Goal: Task Accomplishment & Management: Manage account settings

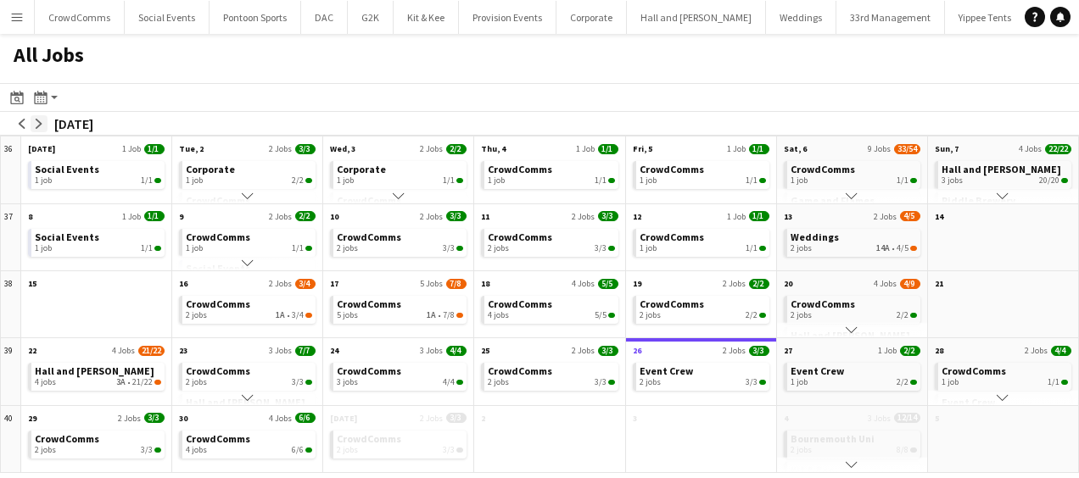
click at [42, 120] on app-icon "arrow-right" at bounding box center [39, 124] width 10 height 10
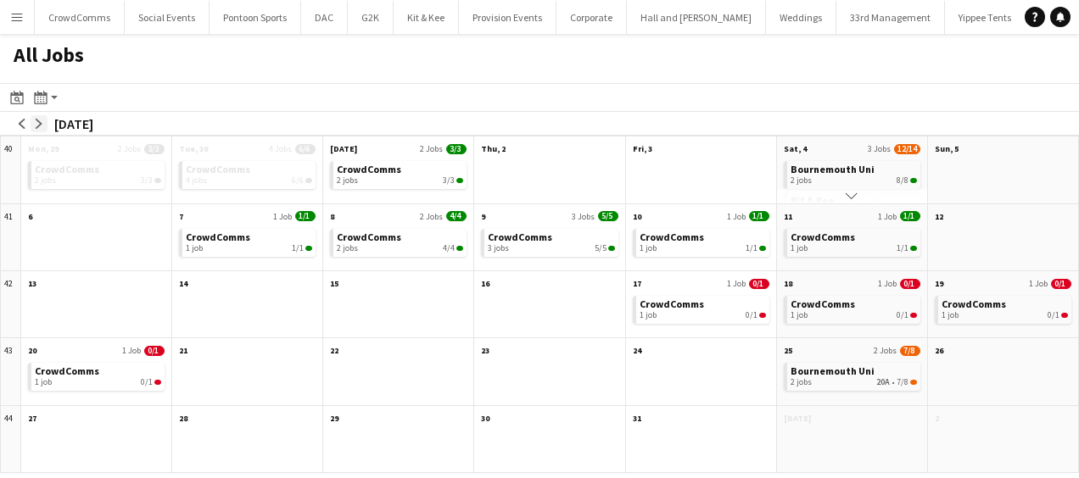
click at [38, 126] on app-icon "arrow-right" at bounding box center [39, 124] width 10 height 10
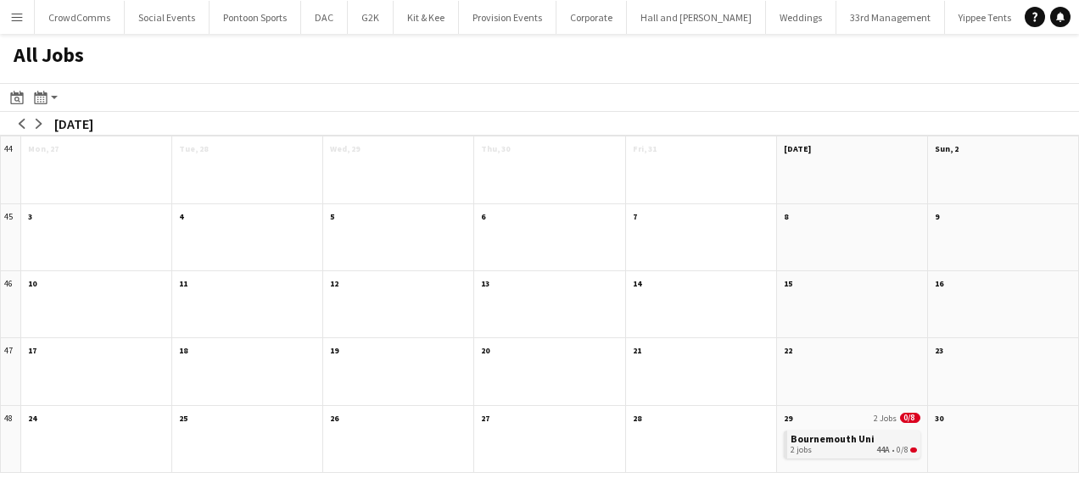
click at [809, 444] on span "Bournemouth Uni" at bounding box center [832, 439] width 84 height 13
click at [21, 122] on app-icon "arrow-left" at bounding box center [22, 124] width 10 height 10
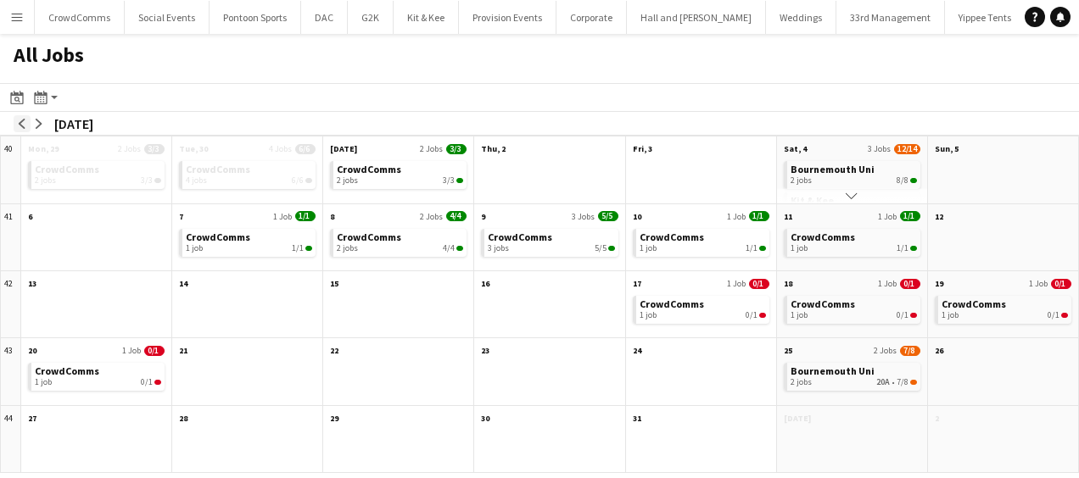
click at [21, 122] on app-icon "arrow-left" at bounding box center [22, 124] width 10 height 10
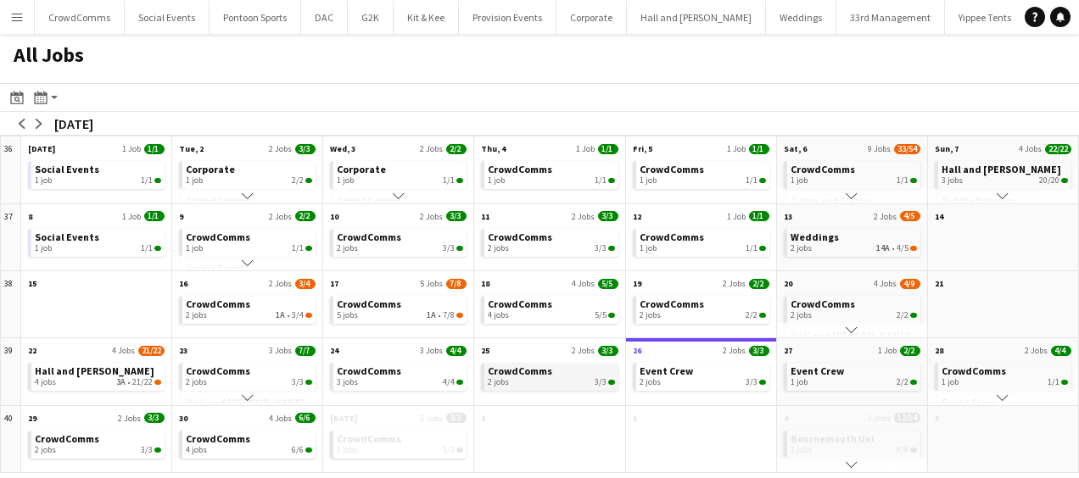
click at [584, 369] on link "CrowdComms 2 jobs 3/3" at bounding box center [551, 375] width 126 height 25
click at [654, 308] on span "CrowdComms" at bounding box center [672, 304] width 64 height 13
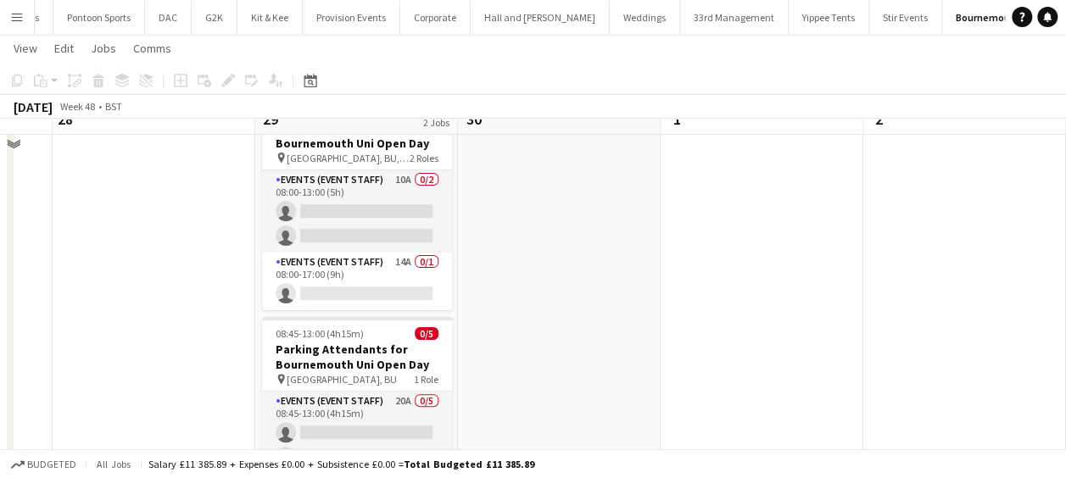
scroll to position [76, 0]
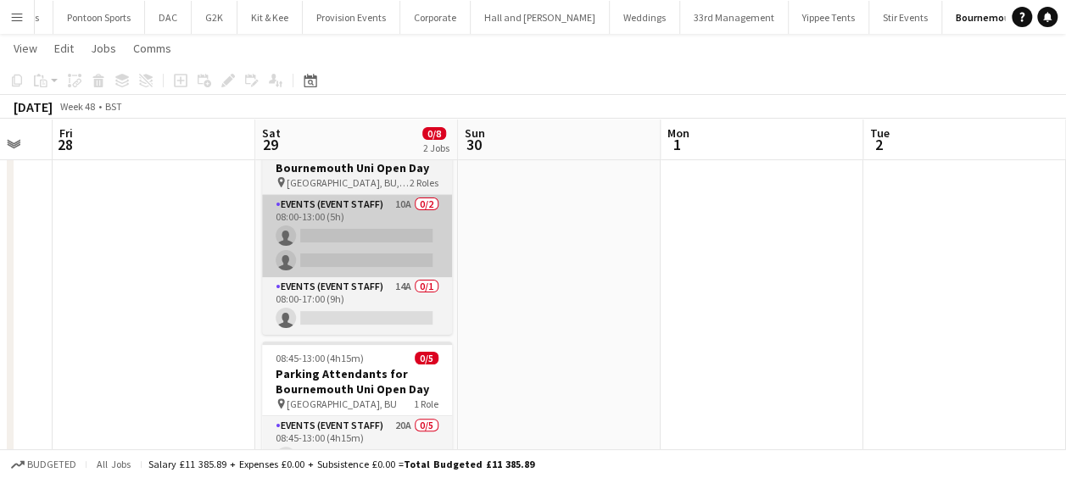
click at [366, 251] on app-card-role "Events (Event Staff) 10A 0/2 08:00-13:00 (5h) single-neutral-actions single-neu…" at bounding box center [357, 236] width 190 height 82
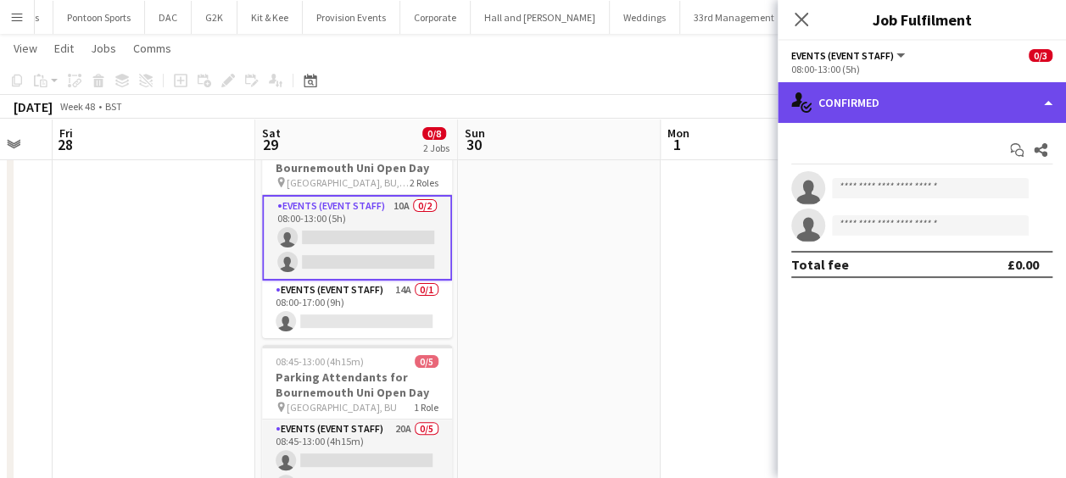
click at [962, 114] on div "single-neutral-actions-check-2 Confirmed" at bounding box center [922, 102] width 288 height 41
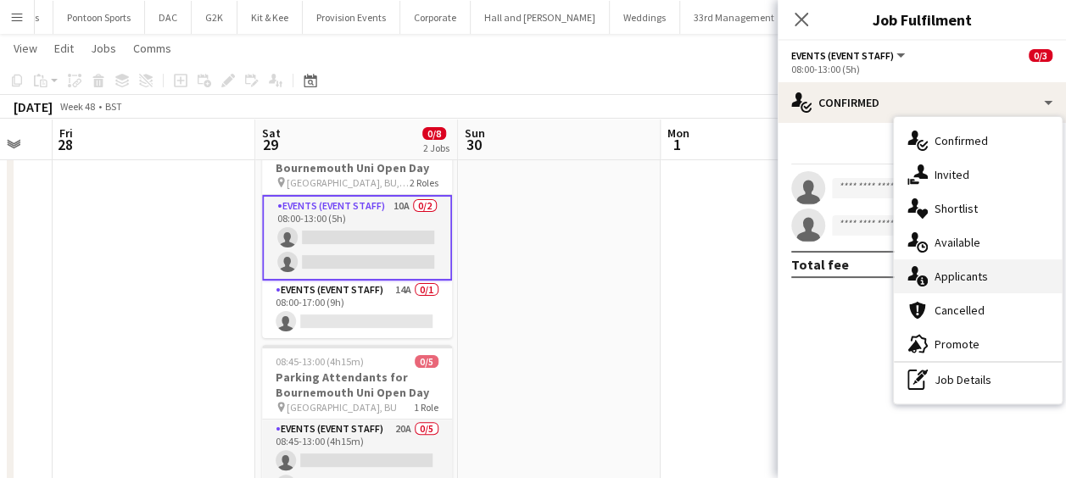
click at [1003, 278] on div "single-neutral-actions-information Applicants" at bounding box center [978, 277] width 168 height 34
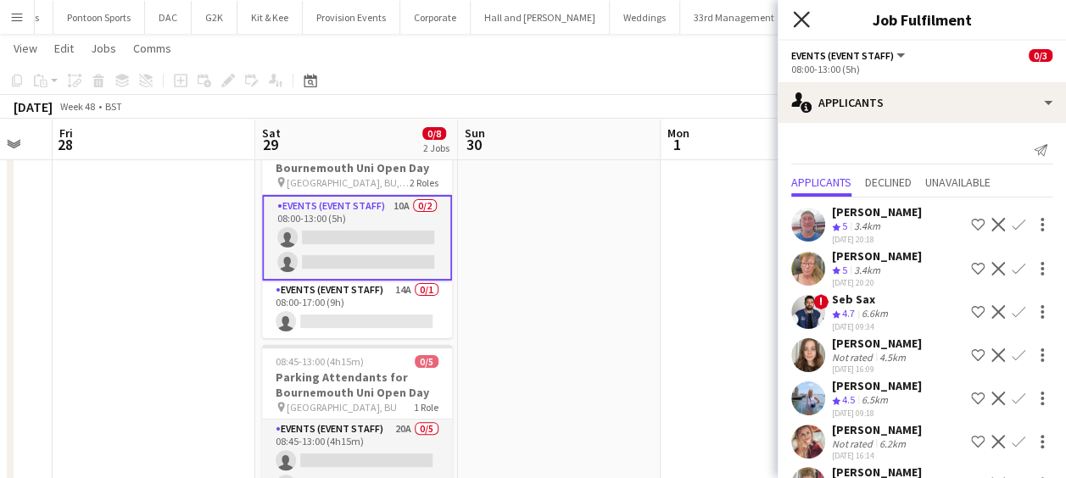
click at [797, 20] on icon "Close pop-in" at bounding box center [801, 19] width 16 height 16
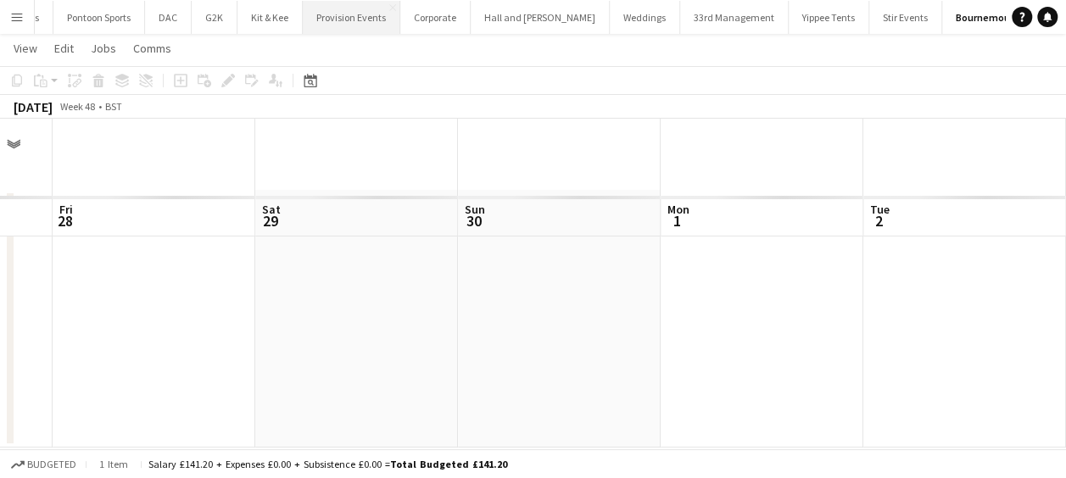
scroll to position [0, 0]
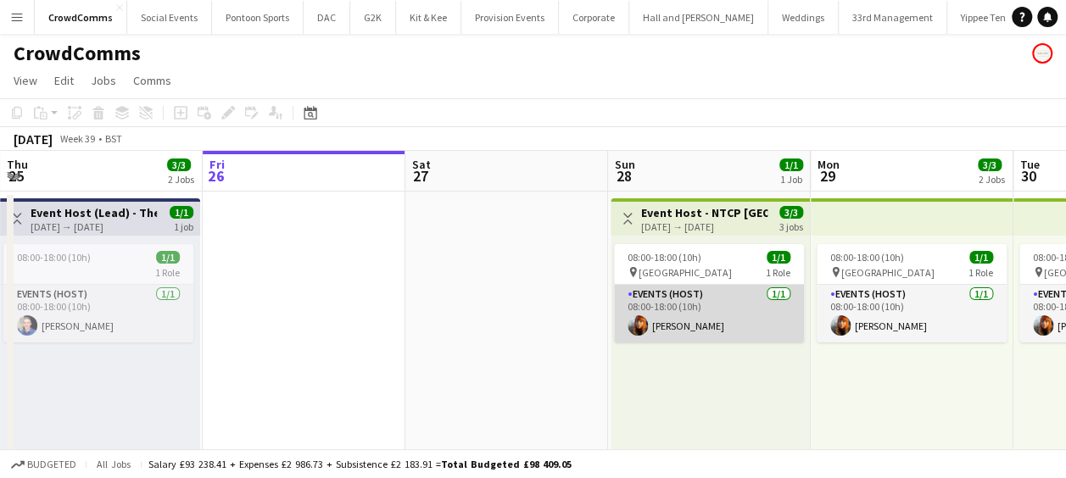
click at [694, 310] on app-card-role "Events (Host) [DATE] 08:00-18:00 (10h) [PERSON_NAME]" at bounding box center [709, 314] width 190 height 58
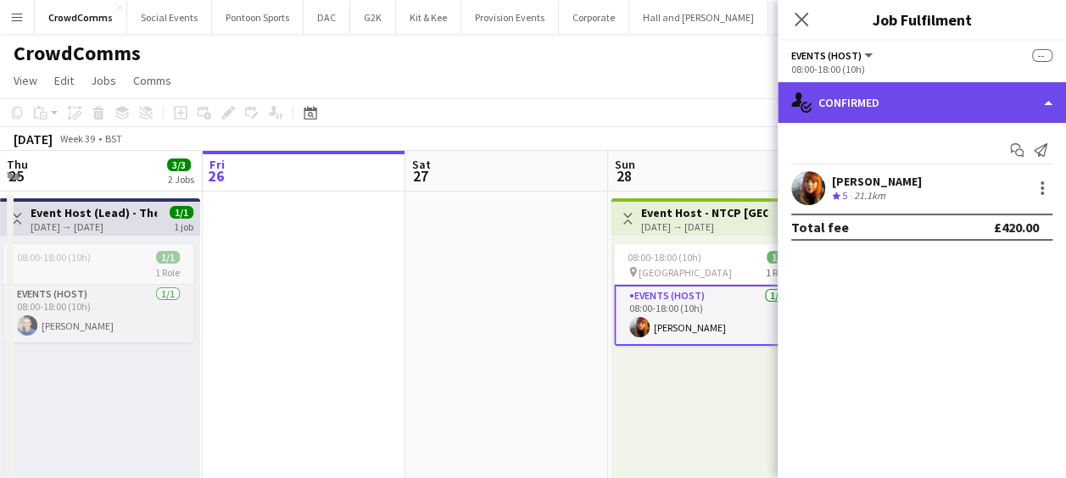
click at [947, 96] on div "single-neutral-actions-check-2 Confirmed" at bounding box center [922, 102] width 288 height 41
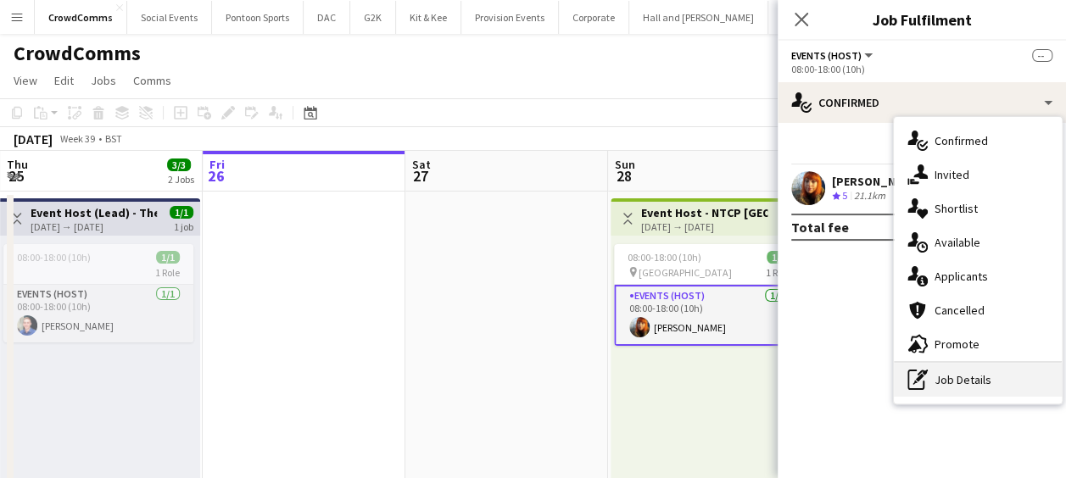
click at [964, 382] on div "pen-write Job Details" at bounding box center [978, 380] width 168 height 34
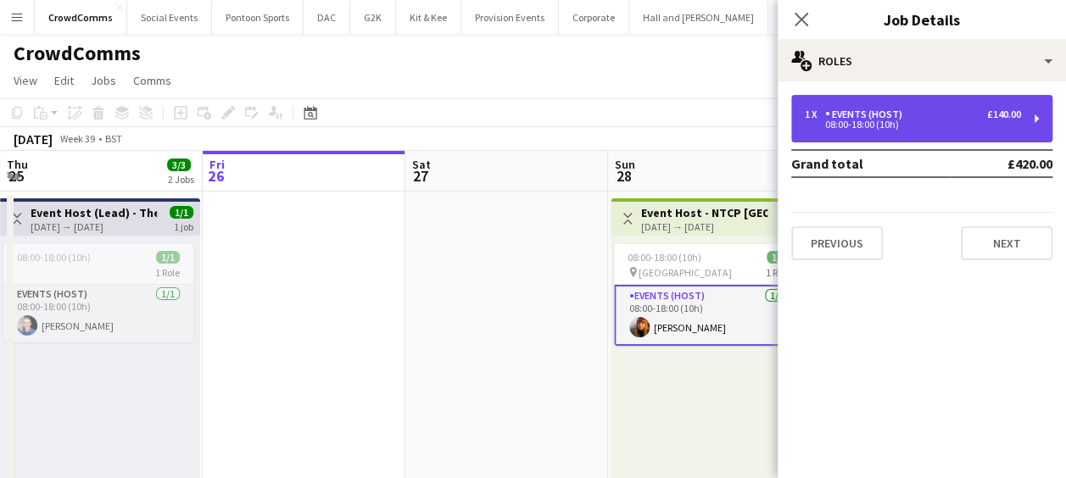
click at [964, 115] on div "1 x Events (Host) £140.00" at bounding box center [913, 115] width 216 height 12
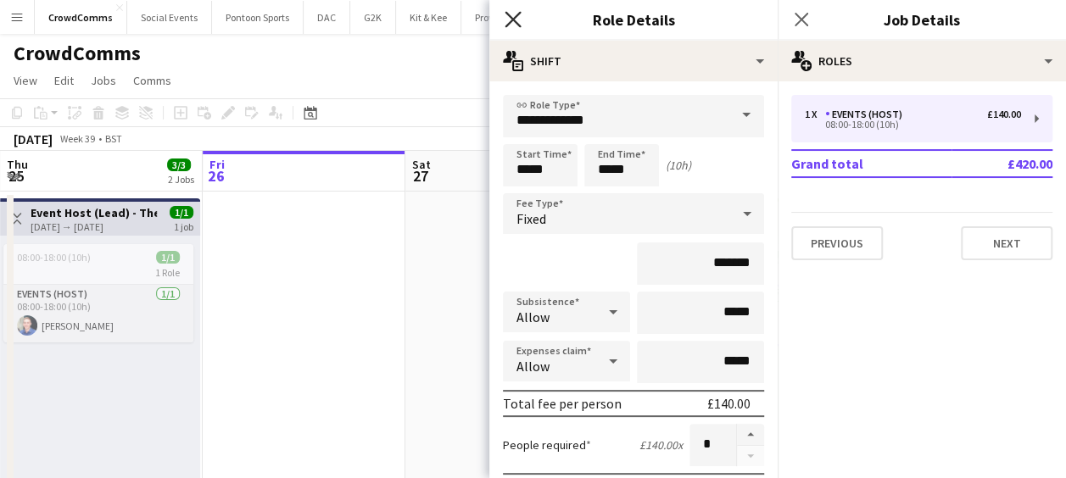
click at [517, 24] on icon at bounding box center [513, 19] width 16 height 16
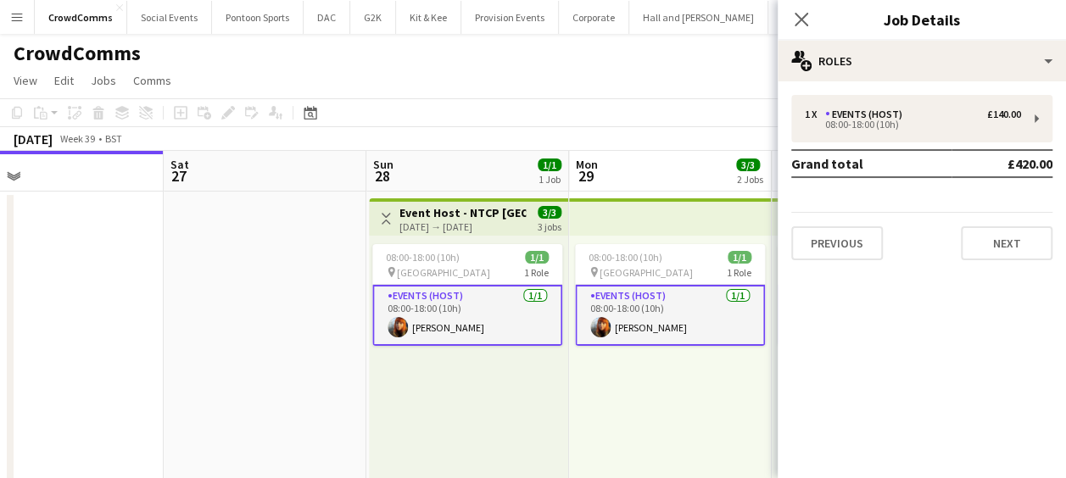
scroll to position [0, 792]
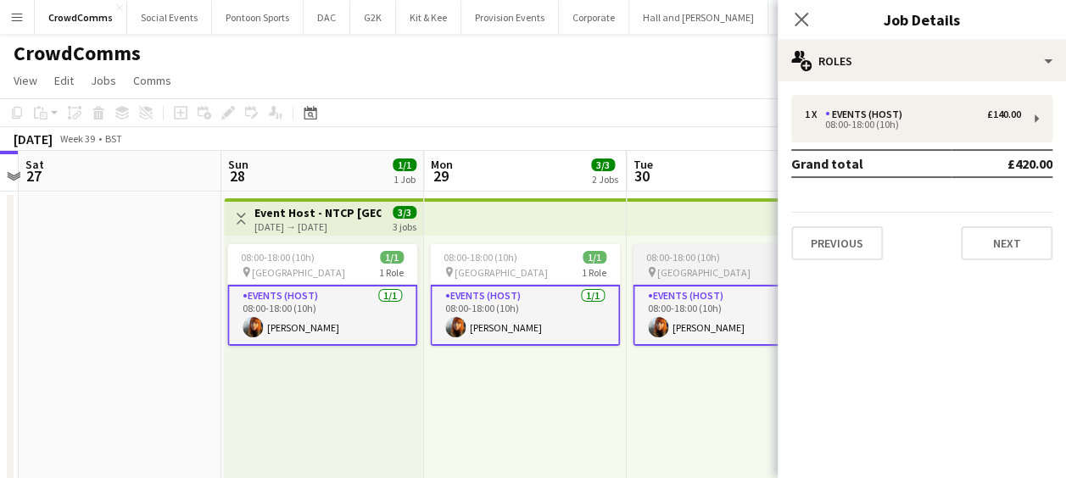
click at [696, 325] on app-card-role "Events (Host) [DATE] 08:00-18:00 (10h) [PERSON_NAME]" at bounding box center [728, 315] width 190 height 61
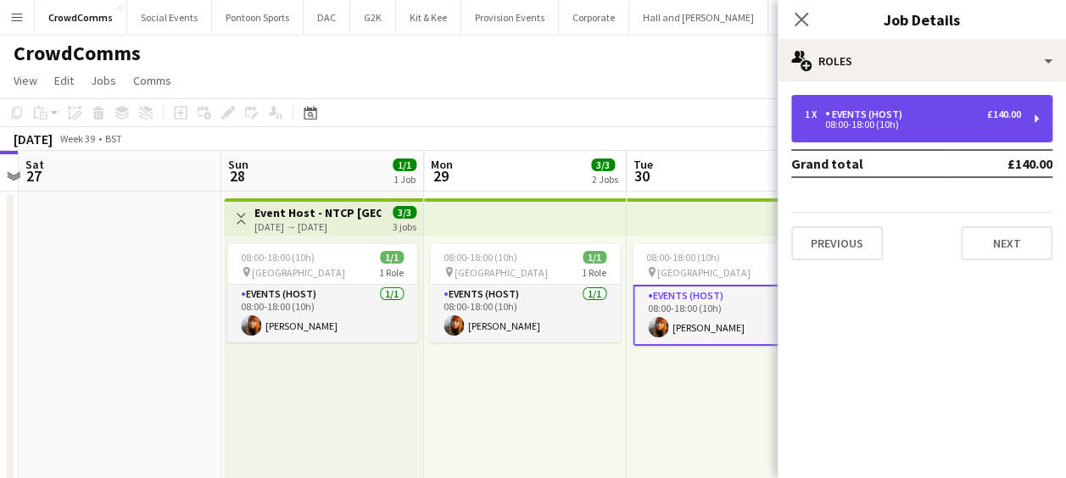
click at [994, 112] on div "£140.00" at bounding box center [1004, 115] width 34 height 12
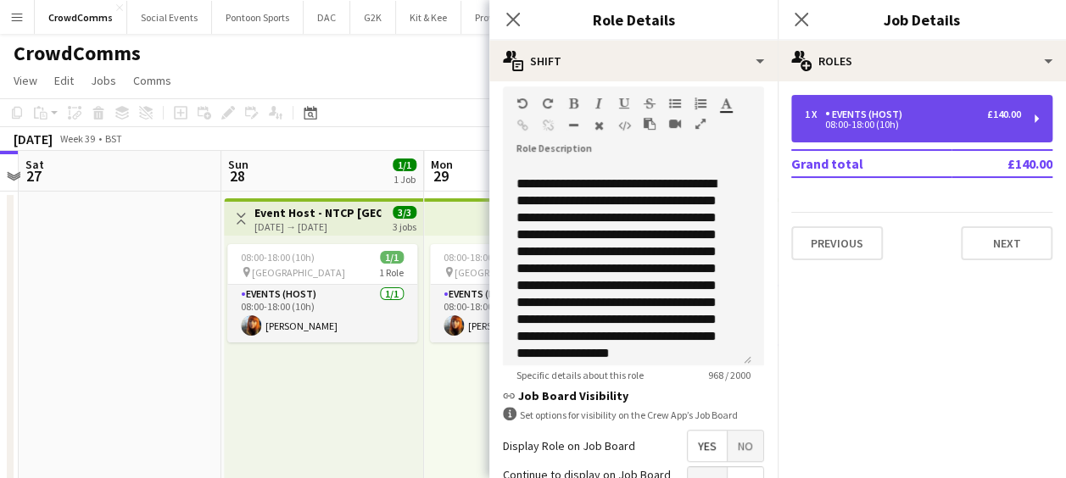
scroll to position [231, 0]
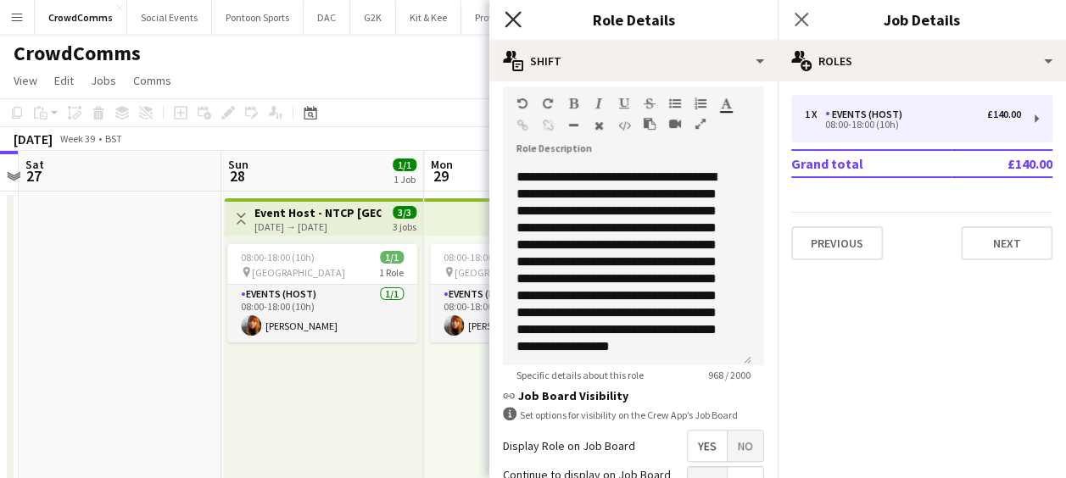
click at [512, 25] on icon "Close pop-in" at bounding box center [513, 19] width 16 height 16
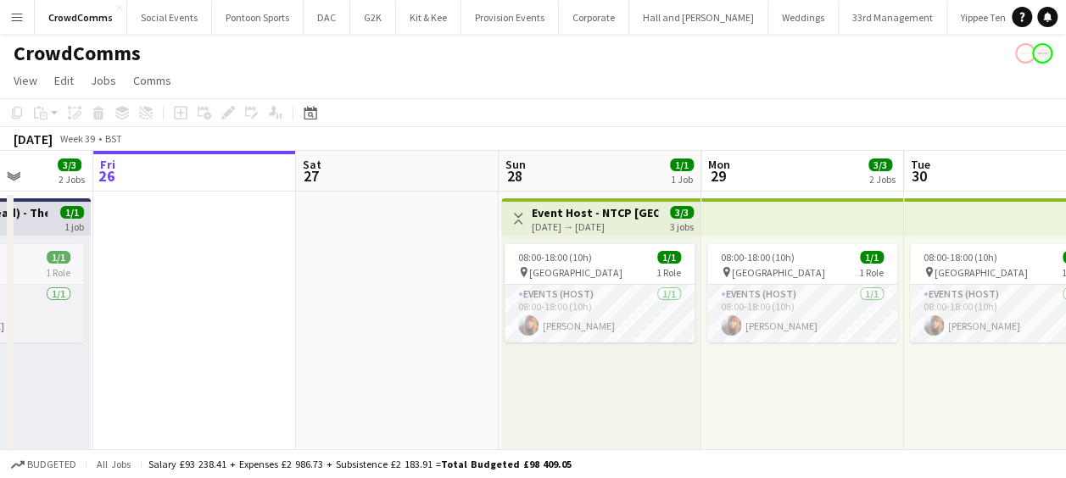
scroll to position [0, 509]
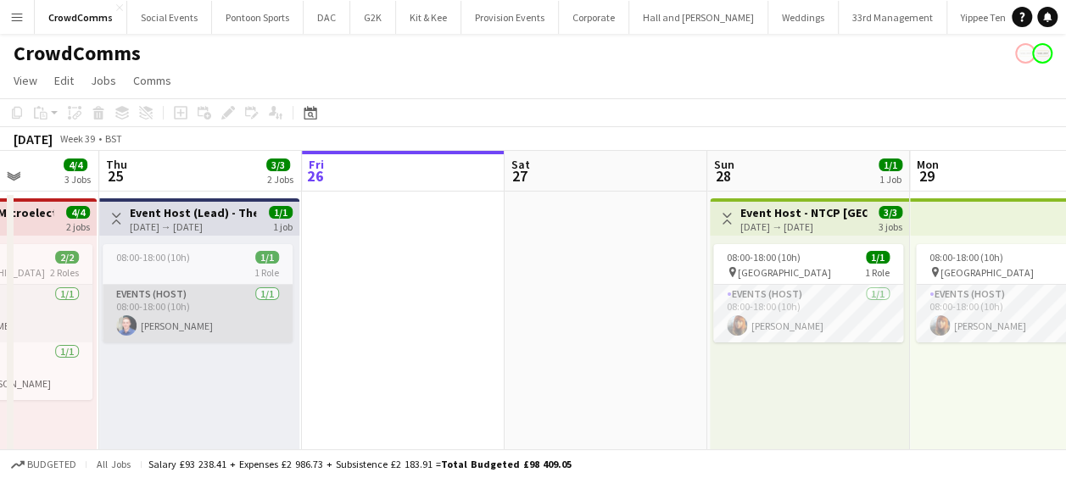
click at [159, 313] on app-card-role "Events (Host) 1/1 08:00-18:00 (10h) Peter Clamp" at bounding box center [198, 314] width 190 height 58
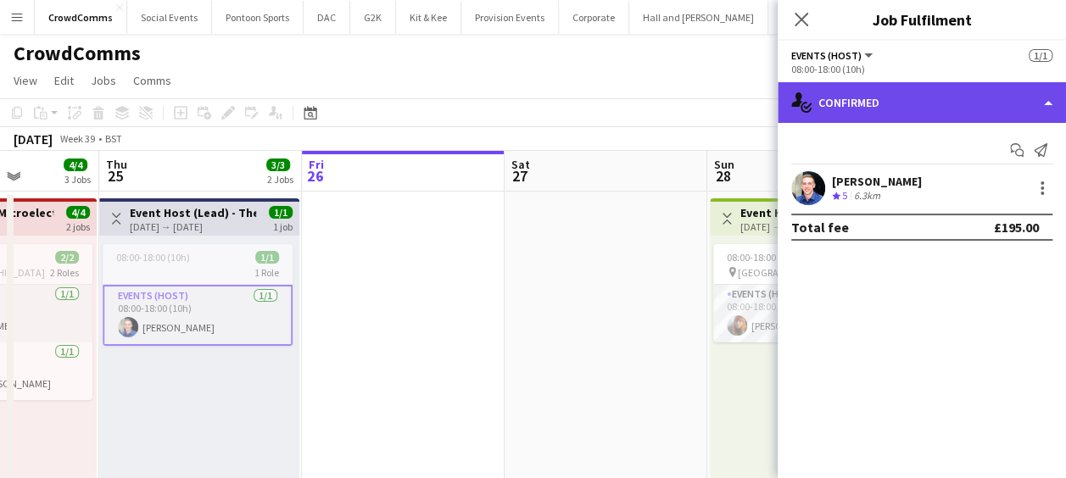
click at [862, 115] on div "single-neutral-actions-check-2 Confirmed" at bounding box center [922, 102] width 288 height 41
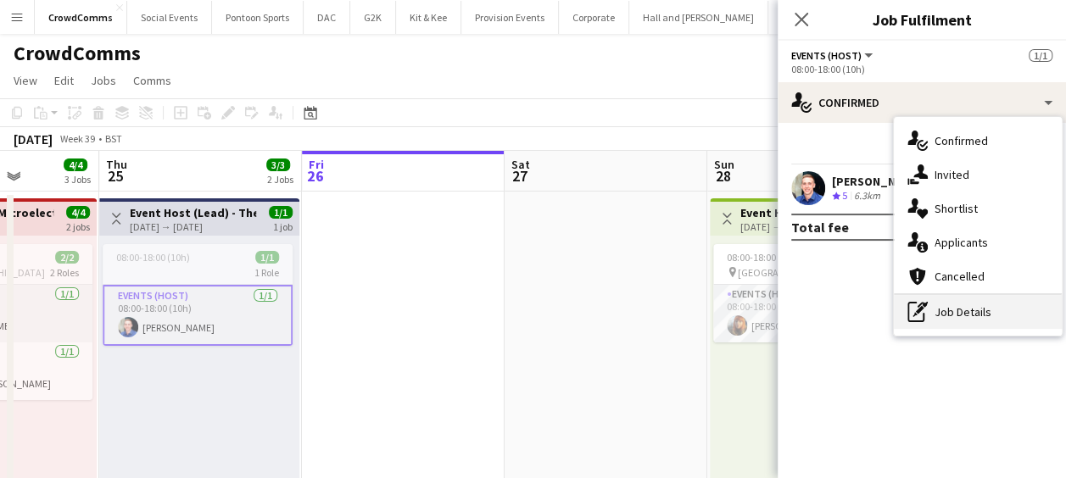
click at [939, 314] on div "pen-write Job Details" at bounding box center [978, 312] width 168 height 34
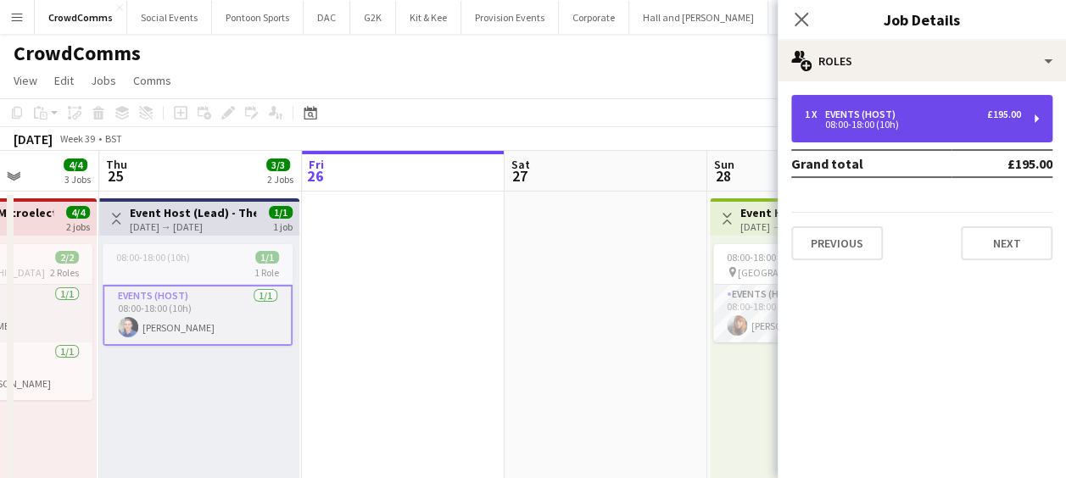
click at [998, 122] on div "08:00-18:00 (10h)" at bounding box center [913, 124] width 216 height 8
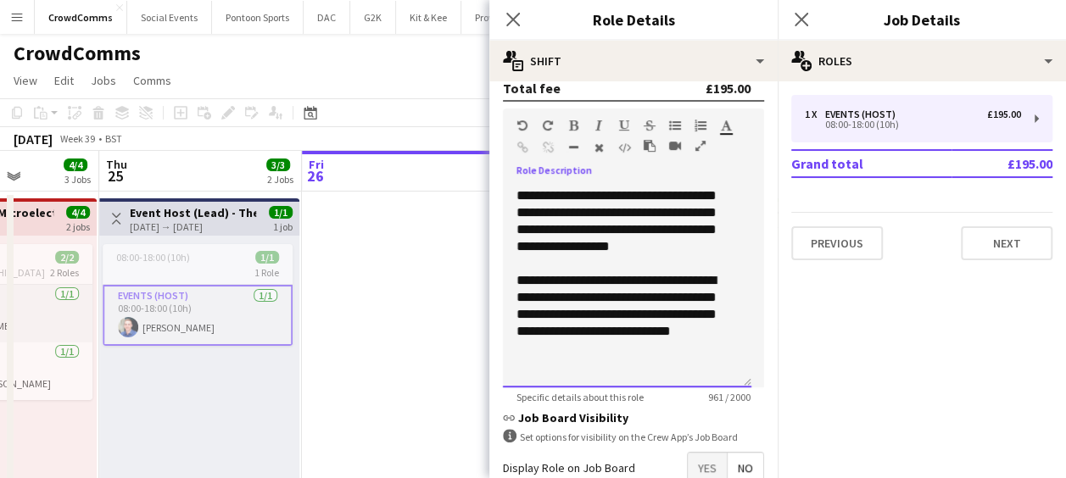
scroll to position [0, 0]
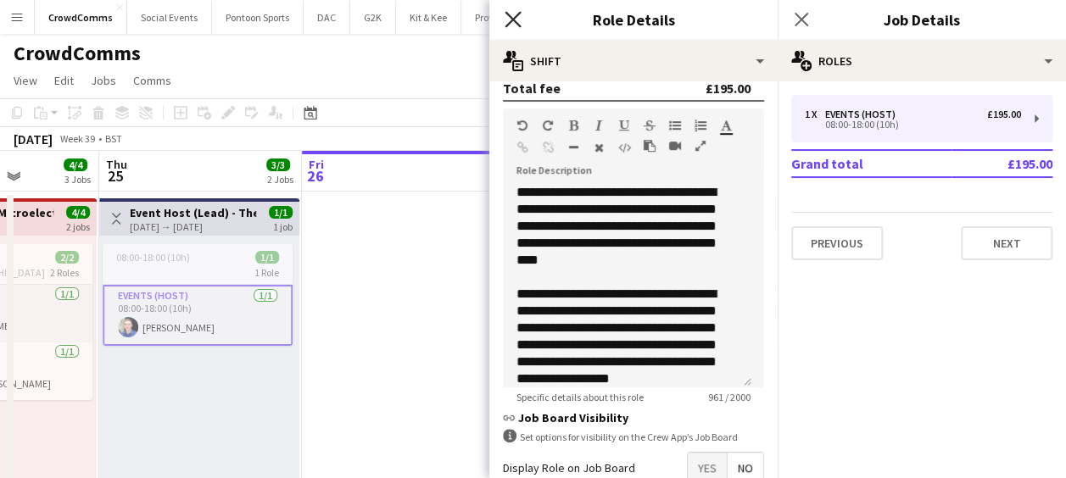
click at [515, 11] on icon "Close pop-in" at bounding box center [513, 19] width 16 height 16
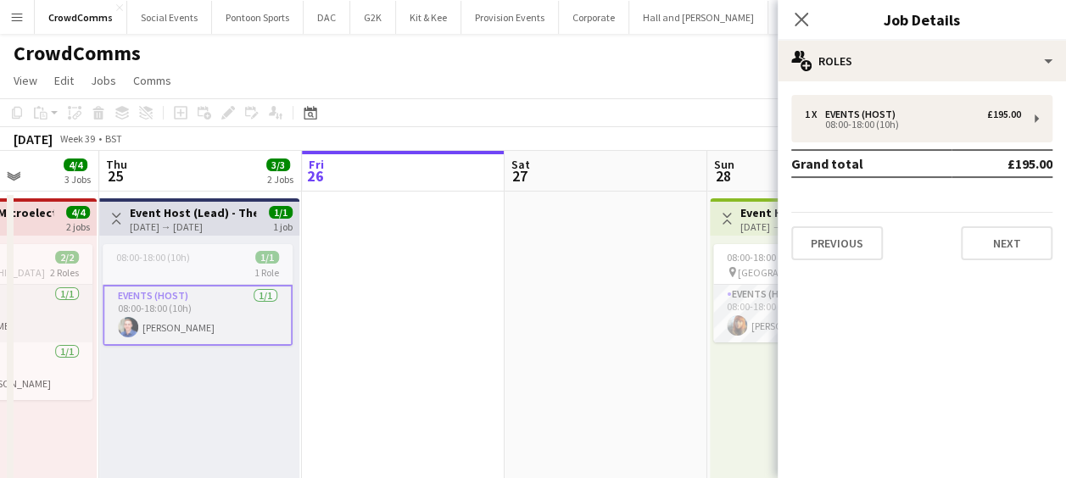
click at [175, 383] on div "08:00-18:00 (10h) 1/1 1 Role Events (Host) 1/1 08:00-18:00 (10h) Peter Clamp" at bounding box center [199, 367] width 200 height 263
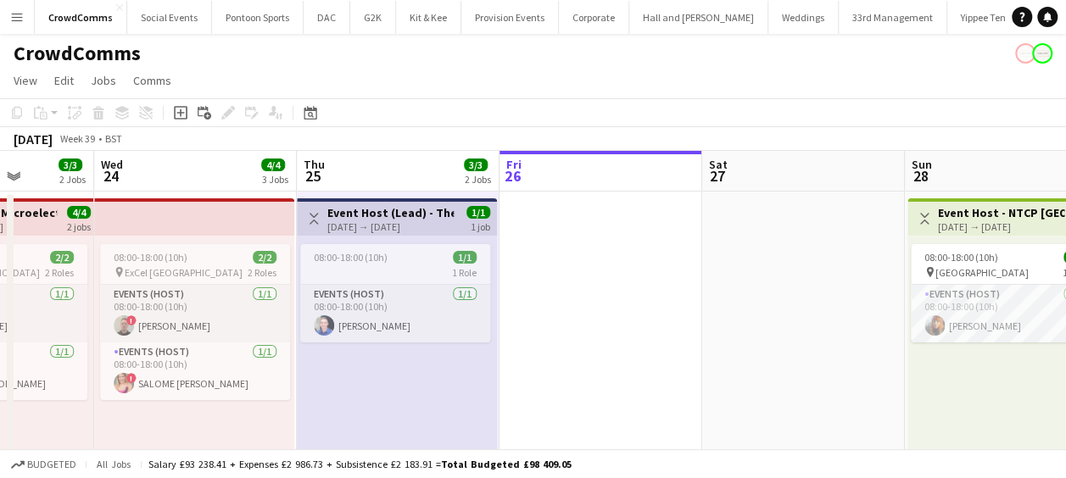
scroll to position [0, 509]
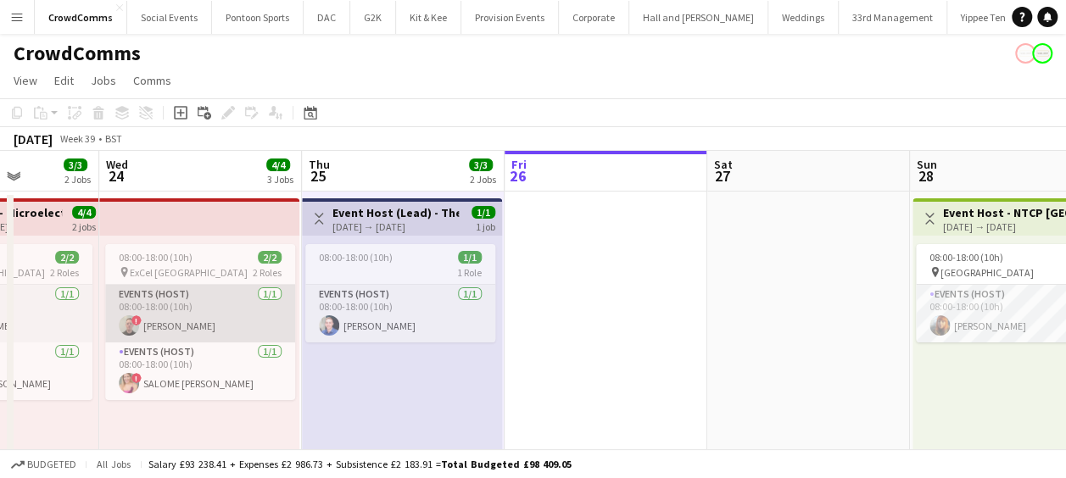
click at [182, 324] on app-card-role "Events (Host) 1/1 08:00-18:00 (10h) ! phillip sidebotham" at bounding box center [200, 314] width 190 height 58
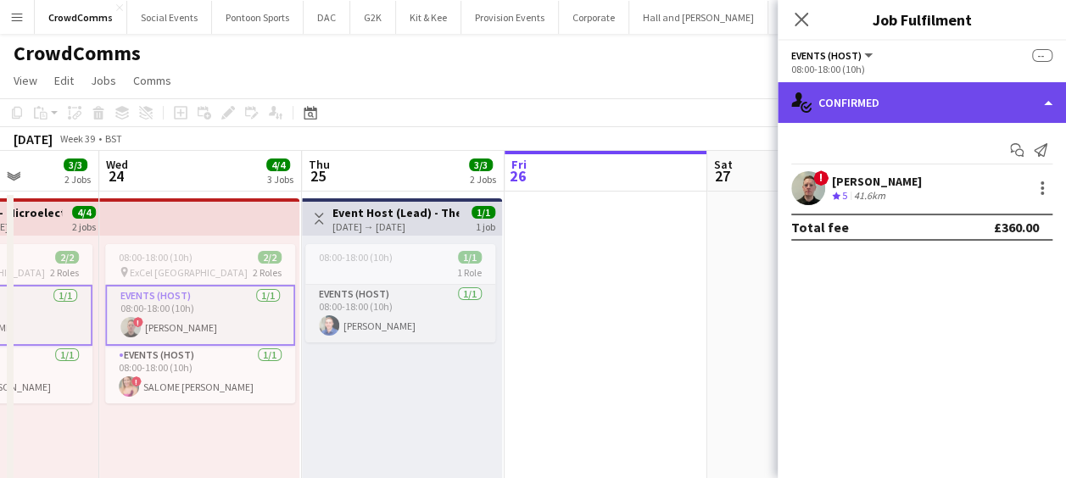
click at [888, 110] on div "single-neutral-actions-check-2 Confirmed" at bounding box center [922, 102] width 288 height 41
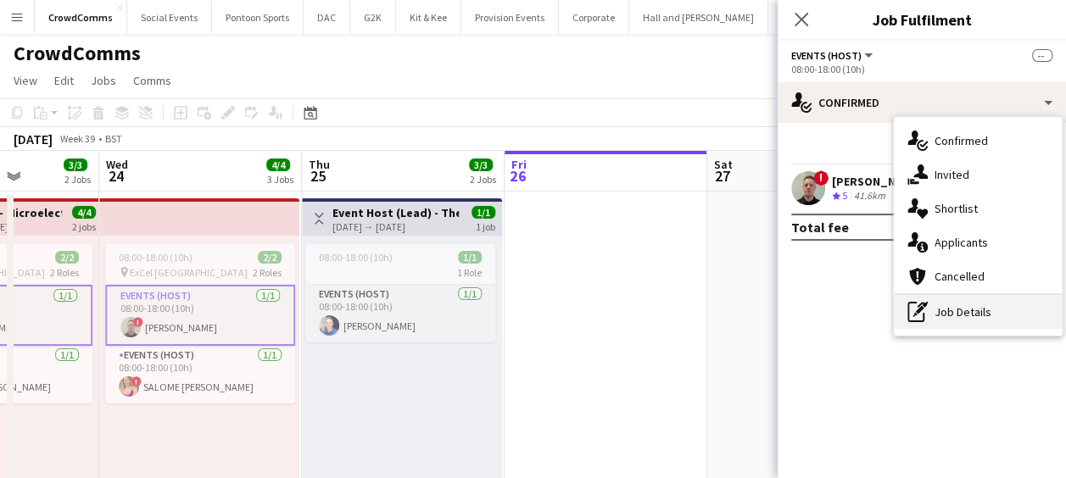
click at [948, 321] on div "pen-write Job Details" at bounding box center [978, 312] width 168 height 34
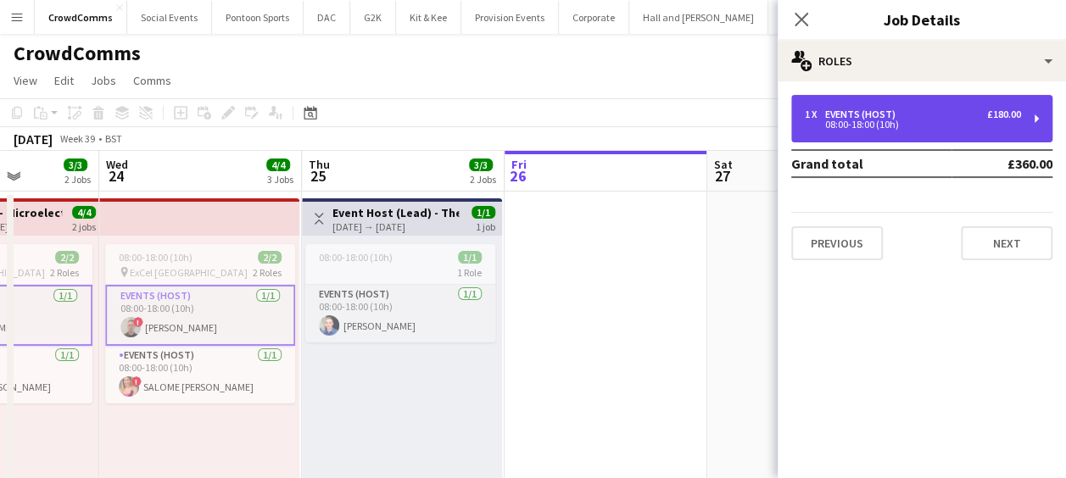
click at [889, 120] on div "08:00-18:00 (10h)" at bounding box center [913, 124] width 216 height 8
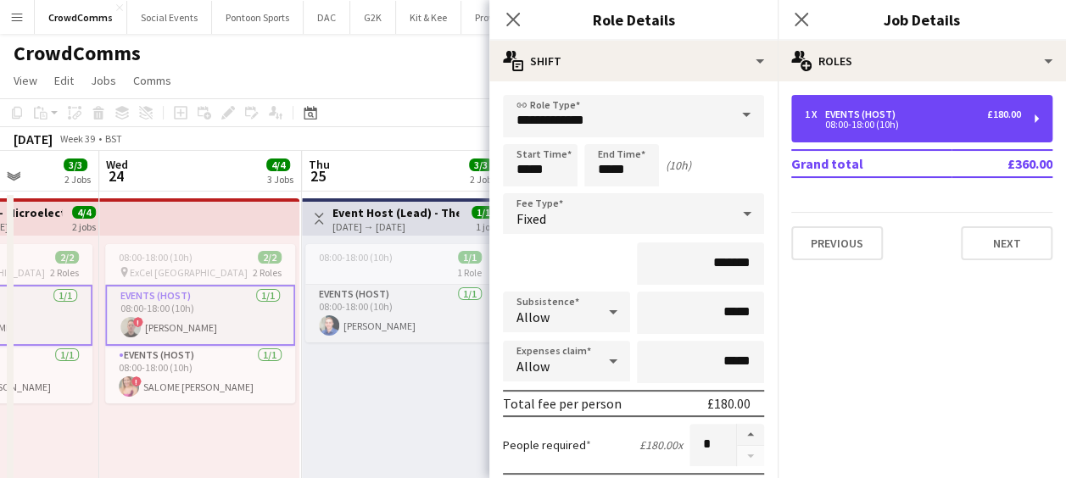
scroll to position [3, 0]
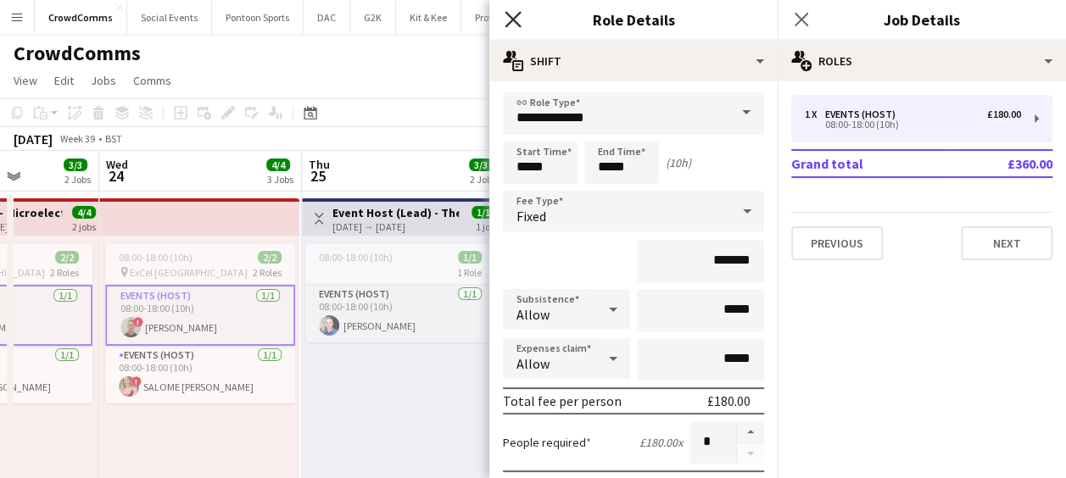
drag, startPoint x: 770, startPoint y: 310, endPoint x: 509, endPoint y: 15, distance: 394.2
click at [509, 15] on icon at bounding box center [513, 19] width 16 height 16
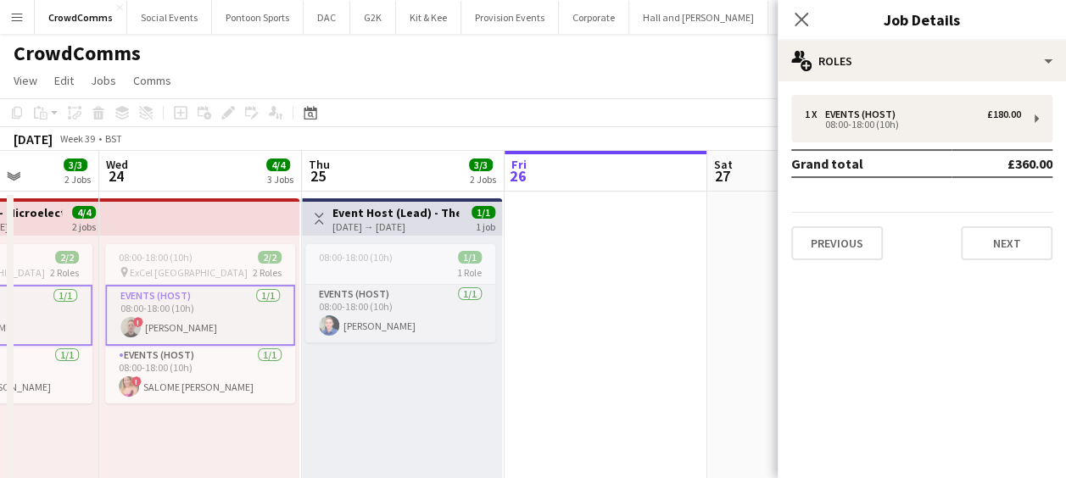
click at [222, 310] on app-card-role "Events (Host) 1/1 08:00-18:00 (10h) ! phillip sidebotham" at bounding box center [200, 315] width 190 height 61
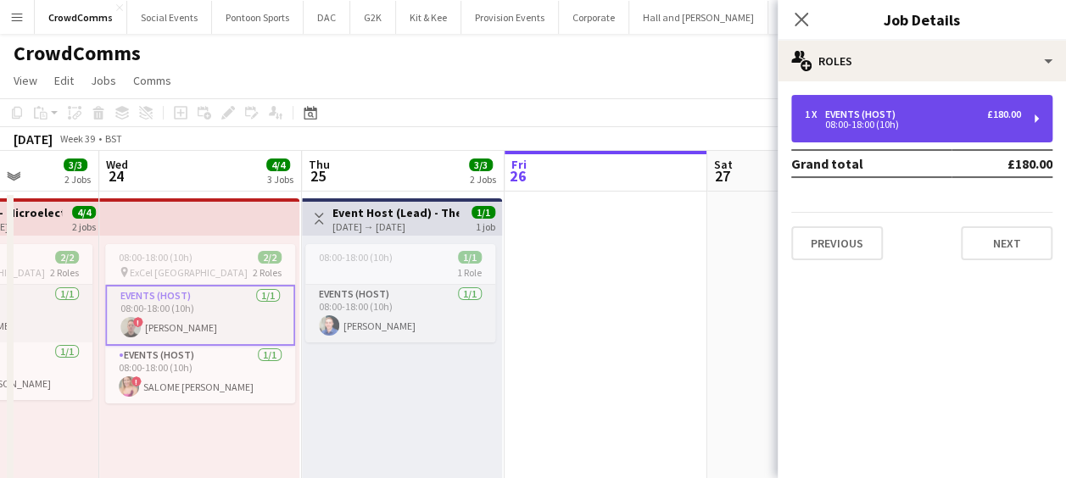
click at [957, 104] on div "1 x Events (Host) £180.00 08:00-18:00 (10h)" at bounding box center [921, 118] width 261 height 47
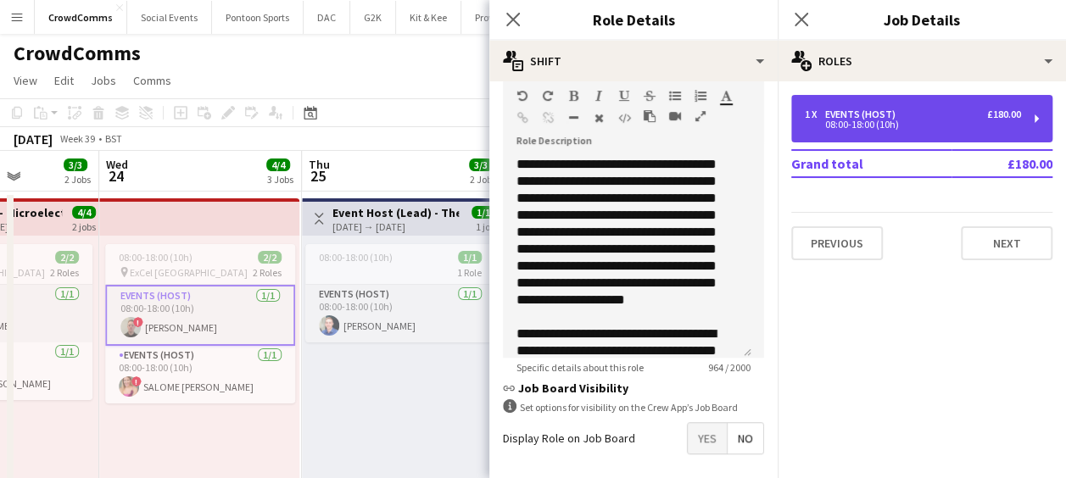
scroll to position [287, 0]
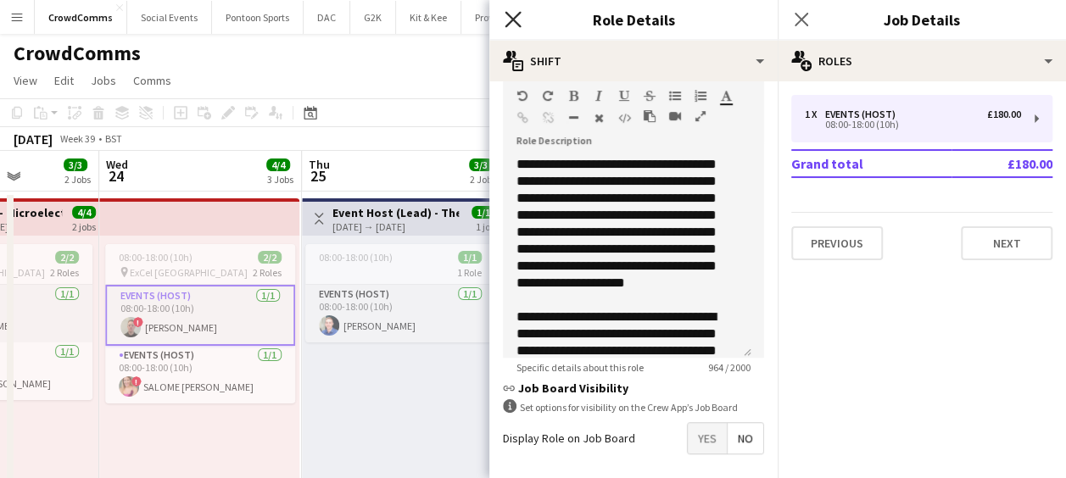
click at [517, 24] on icon at bounding box center [513, 19] width 16 height 16
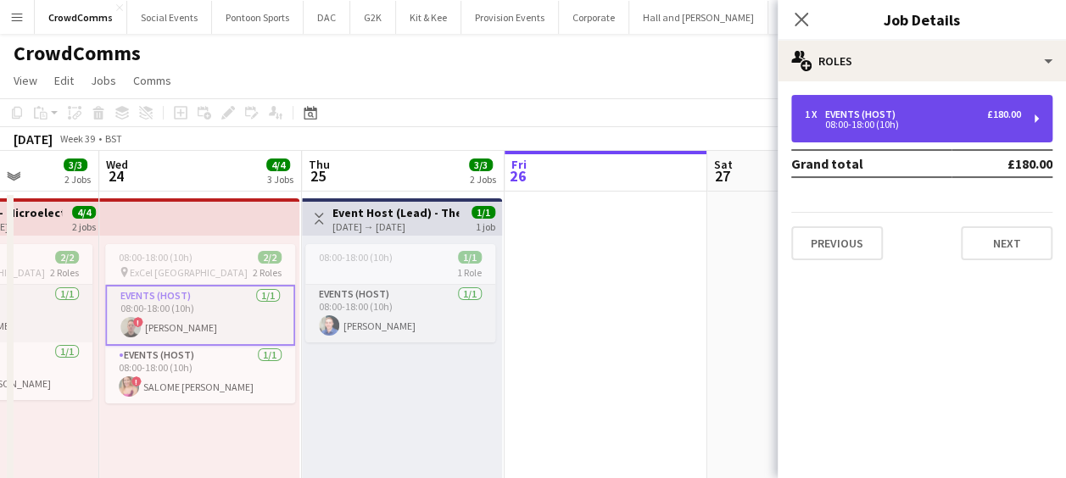
click at [863, 120] on div "08:00-18:00 (10h)" at bounding box center [913, 124] width 216 height 8
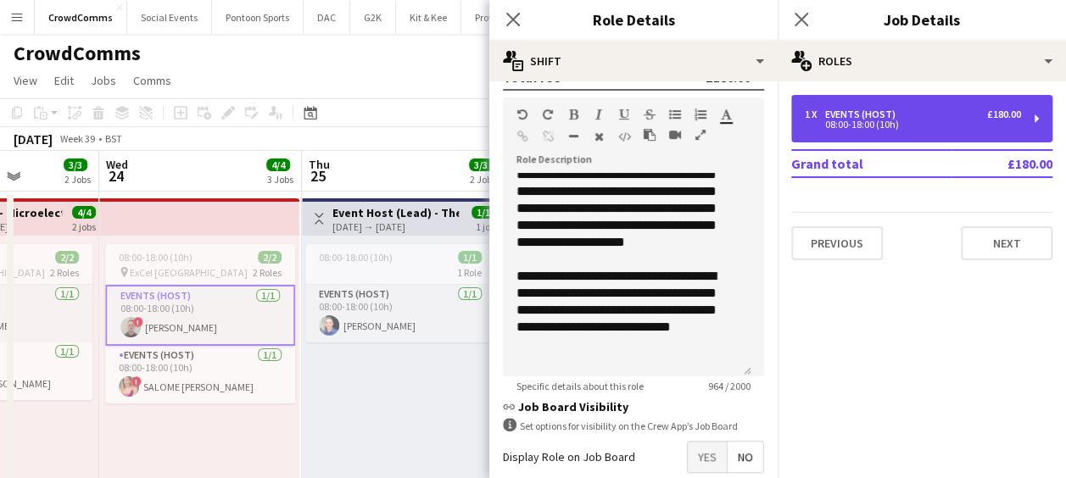
scroll to position [353, 0]
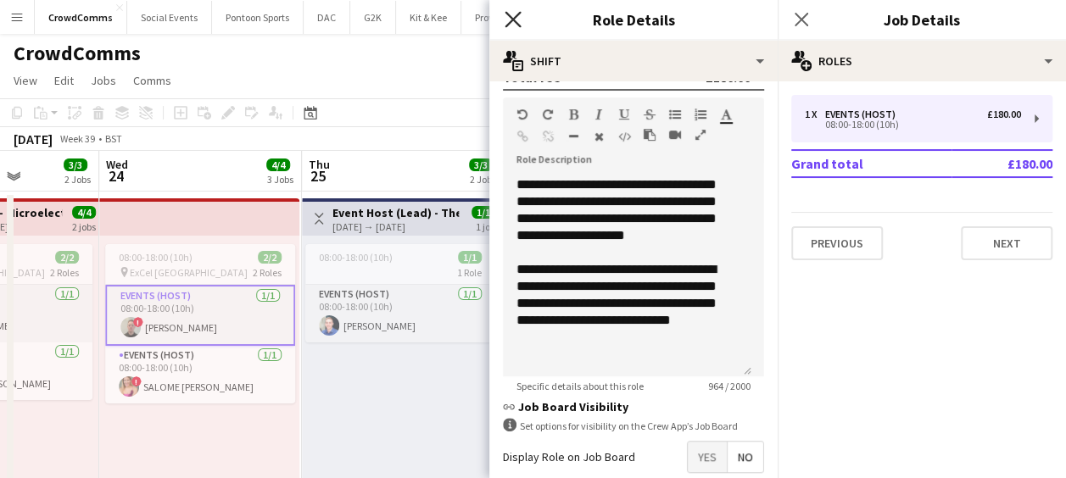
click at [515, 14] on icon "Close pop-in" at bounding box center [513, 19] width 16 height 16
